Goal: Check status: Check status

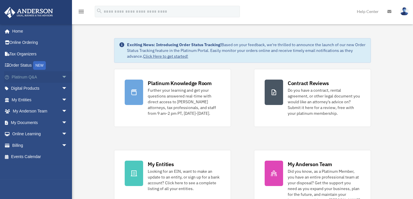
click at [63, 77] on span "arrow_drop_down" at bounding box center [68, 77] width 12 height 12
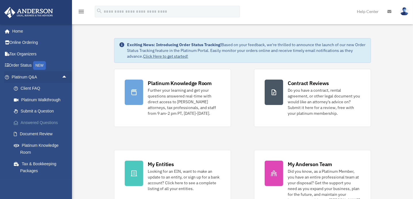
click at [50, 121] on link "Answered Questions" at bounding box center [42, 123] width 68 height 12
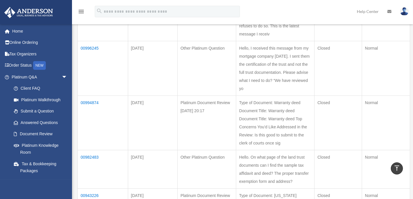
scroll to position [393, 0]
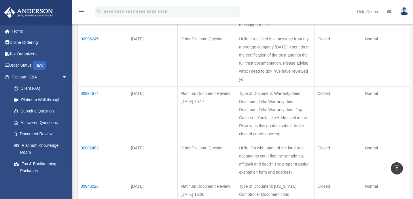
click at [84, 114] on td "00994874" at bounding box center [103, 113] width 50 height 54
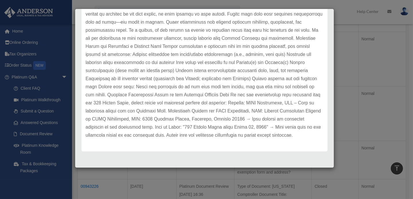
scroll to position [295, 0]
click at [54, 90] on div "Case Detail × Platinum Document Review [DATE] 20:17 Case Number 00994874 Create…" at bounding box center [206, 99] width 413 height 199
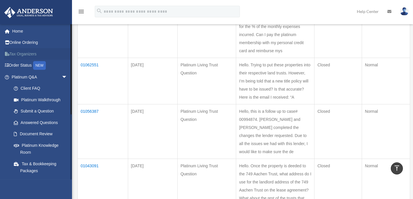
scroll to position [78, 0]
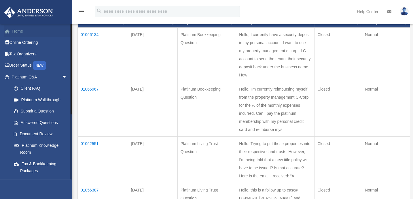
click at [19, 31] on link "Home" at bounding box center [40, 31] width 72 height 12
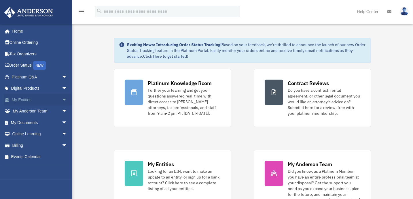
click at [26, 100] on link "My Entities arrow_drop_down" at bounding box center [40, 100] width 72 height 12
click at [62, 100] on span "arrow_drop_down" at bounding box center [68, 100] width 12 height 12
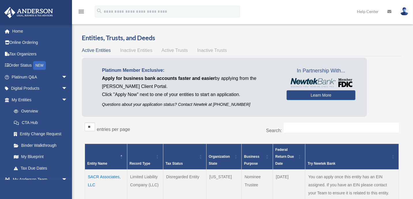
click at [164, 52] on span "Active Trusts" at bounding box center [175, 50] width 27 height 5
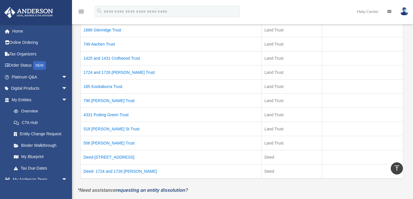
scroll to position [131, 0]
click at [106, 156] on td "Deed-749 Aachen Ave" at bounding box center [171, 157] width 181 height 14
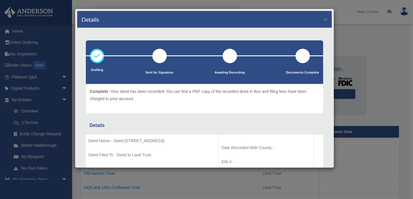
scroll to position [0, 0]
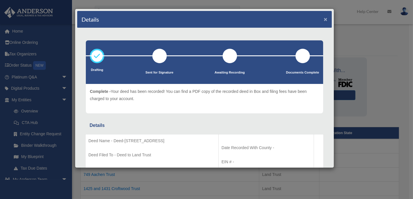
click at [324, 19] on button "×" at bounding box center [326, 19] width 4 height 6
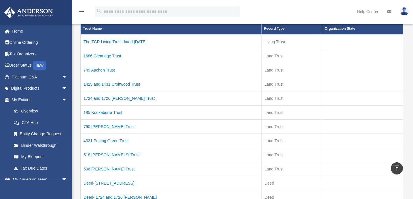
scroll to position [78, 0]
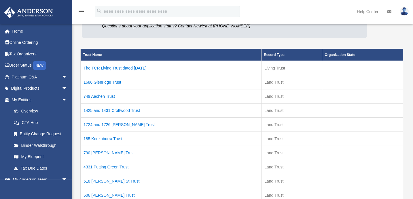
click at [104, 80] on td "1686 Glenridge Trust" at bounding box center [171, 82] width 181 height 14
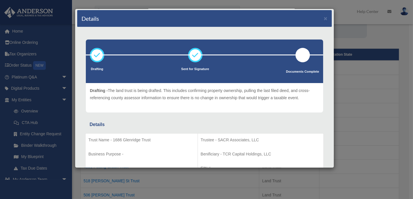
scroll to position [0, 0]
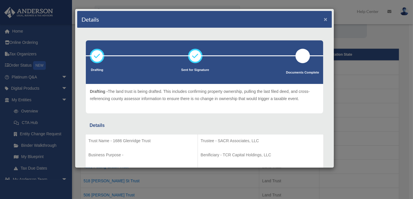
click at [324, 17] on button "×" at bounding box center [326, 19] width 4 height 6
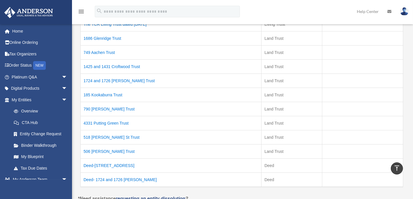
scroll to position [131, 0]
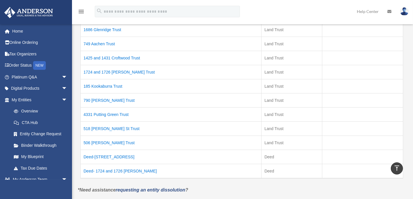
click at [109, 114] on td "4331 Putting Green Trust" at bounding box center [171, 114] width 181 height 14
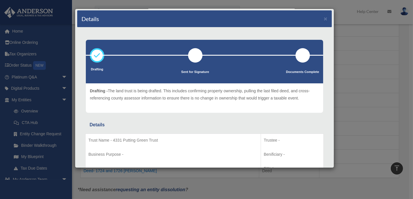
scroll to position [0, 0]
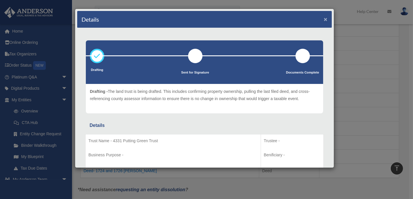
click at [324, 18] on button "×" at bounding box center [326, 19] width 4 height 6
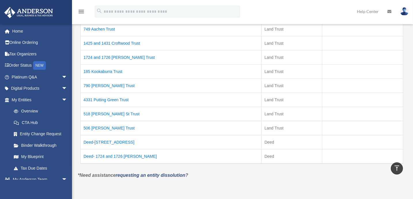
scroll to position [157, 0]
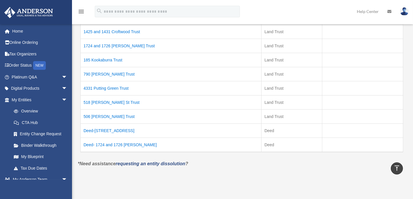
click at [122, 88] on td "4331 Putting Green Trust" at bounding box center [171, 88] width 181 height 14
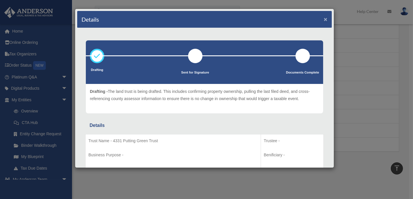
click at [324, 18] on button "×" at bounding box center [326, 19] width 4 height 6
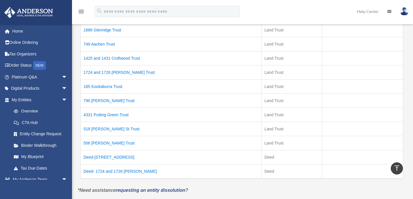
scroll to position [131, 0]
click at [116, 129] on td "518 Andrew St Trust" at bounding box center [171, 128] width 181 height 14
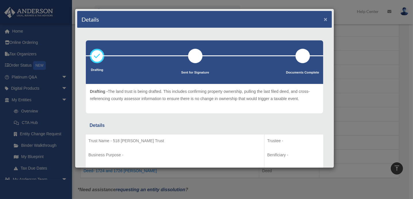
click at [324, 17] on button "×" at bounding box center [326, 19] width 4 height 6
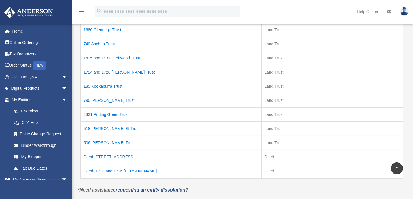
click at [97, 141] on td "506 Andrew St Trust" at bounding box center [171, 142] width 181 height 14
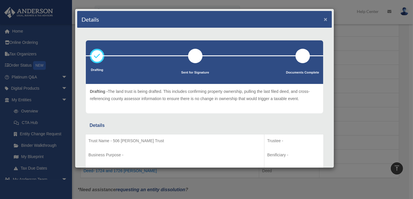
click at [324, 19] on button "×" at bounding box center [326, 19] width 4 height 6
